Goal: Find specific page/section: Find specific page/section

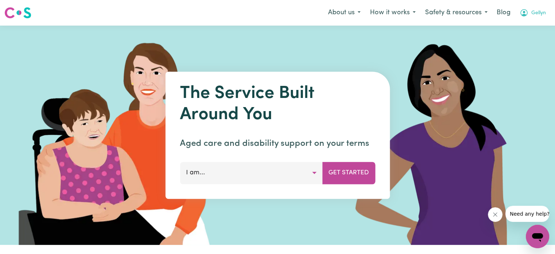
click at [536, 11] on span "Gellyn" at bounding box center [539, 13] width 15 height 8
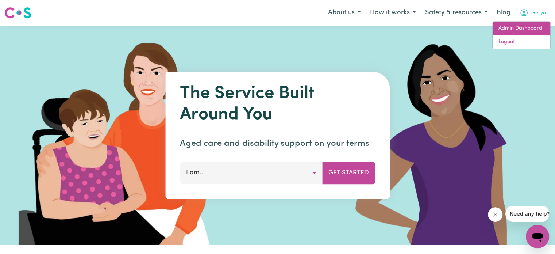
click at [511, 26] on link "Admin Dashboard" at bounding box center [522, 29] width 58 height 14
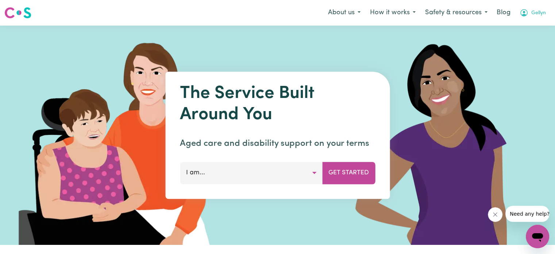
click at [533, 16] on span "Gellyn" at bounding box center [539, 13] width 15 height 8
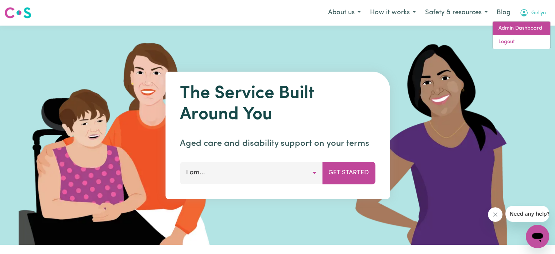
click at [534, 29] on link "Admin Dashboard" at bounding box center [522, 29] width 58 height 14
